Goal: Navigation & Orientation: Find specific page/section

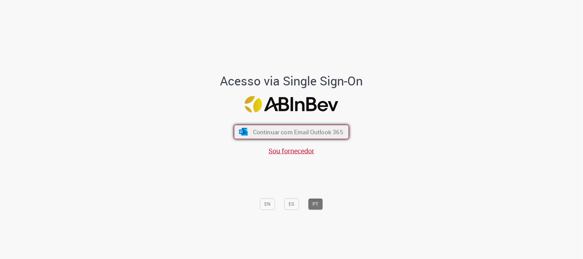
click at [246, 132] on button "Continuar com Email Outlook 365" at bounding box center [291, 132] width 115 height 14
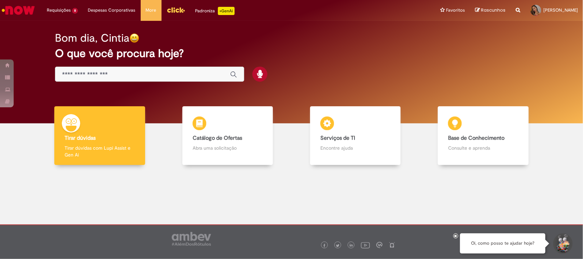
click at [173, 12] on img "Menu Cabeçalho" at bounding box center [176, 10] width 18 height 10
click at [167, 15] on img "Menu Cabeçalho" at bounding box center [176, 10] width 18 height 10
